Goal: Task Accomplishment & Management: Use online tool/utility

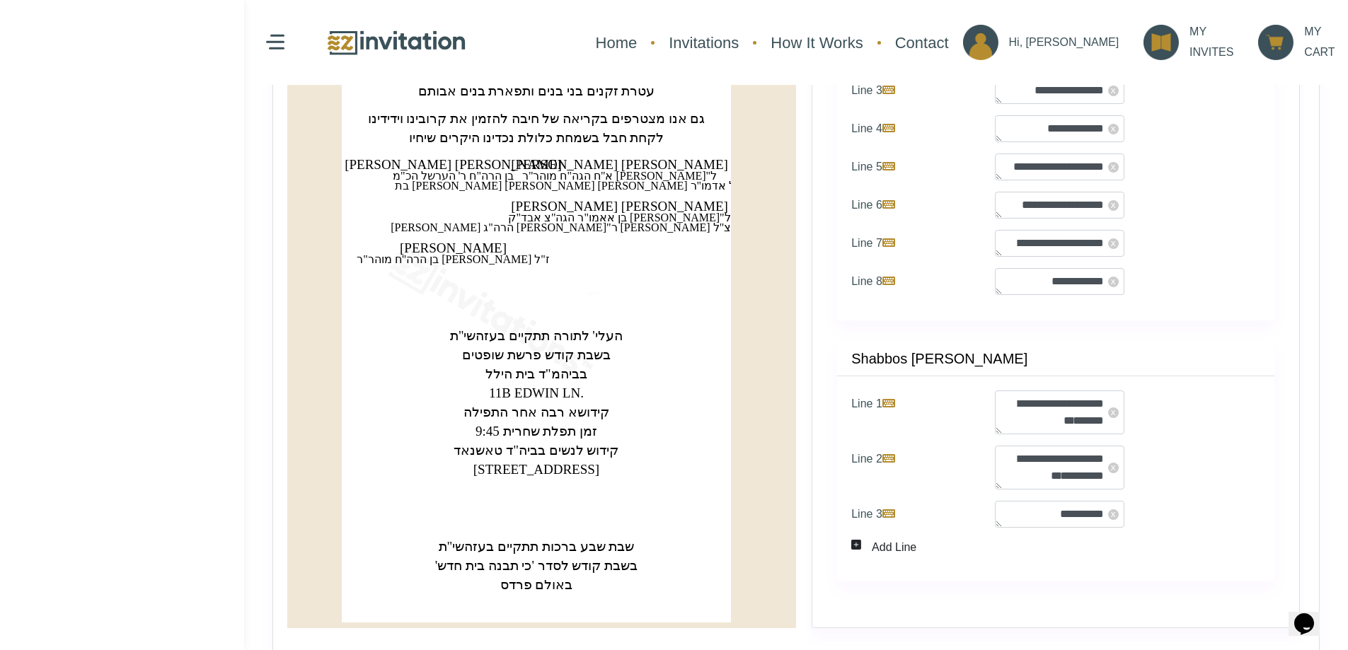
scroll to position [495, 0]
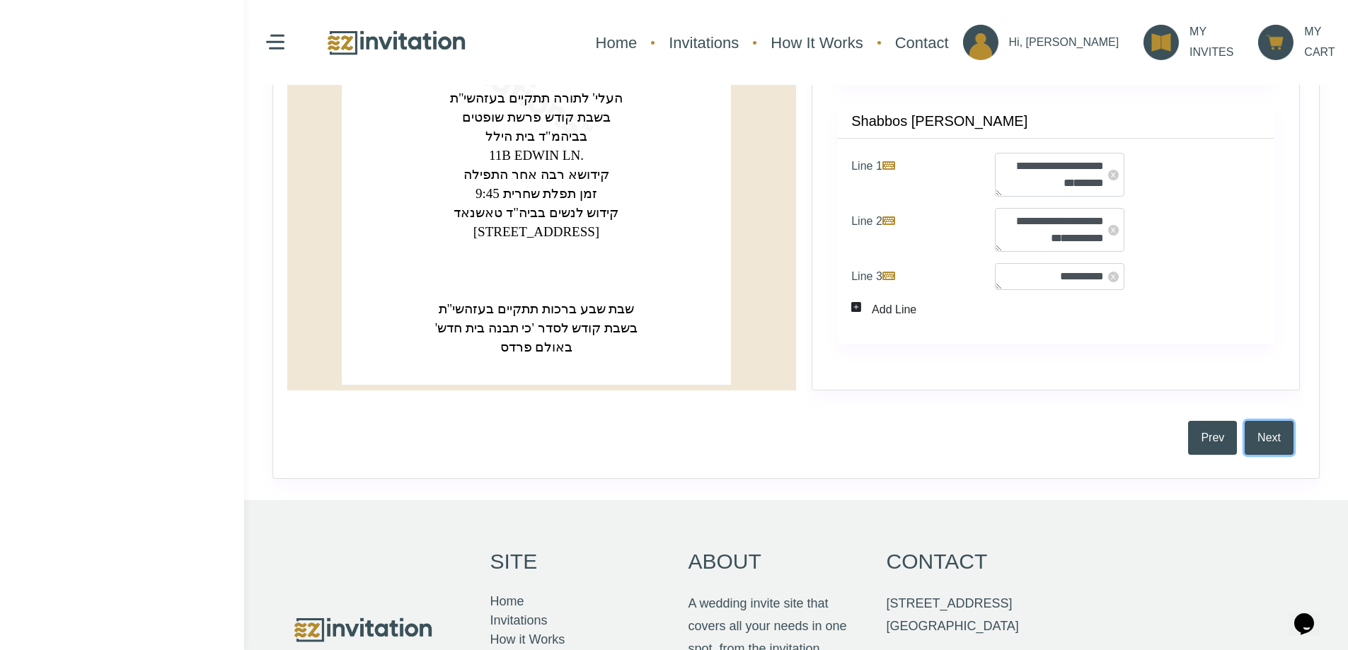
click at [1261, 443] on button "Next" at bounding box center [1268, 438] width 49 height 34
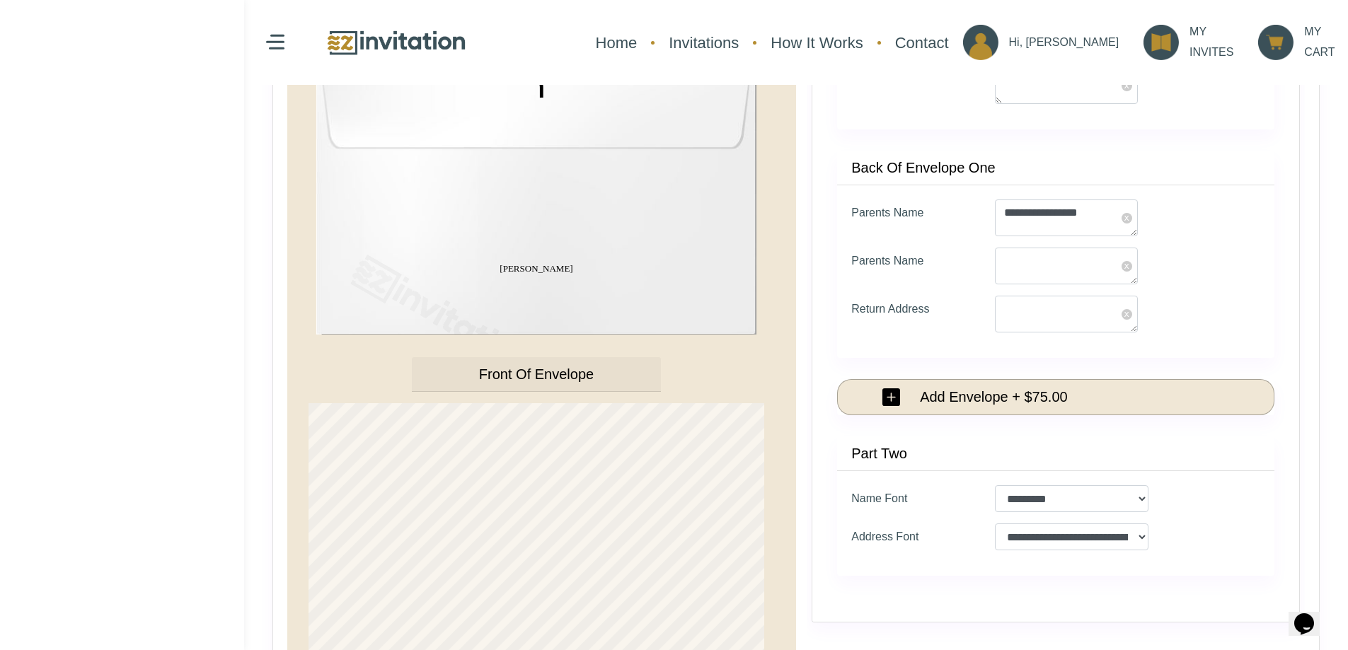
scroll to position [354, 0]
